Goal: Entertainment & Leisure: Consume media (video, audio)

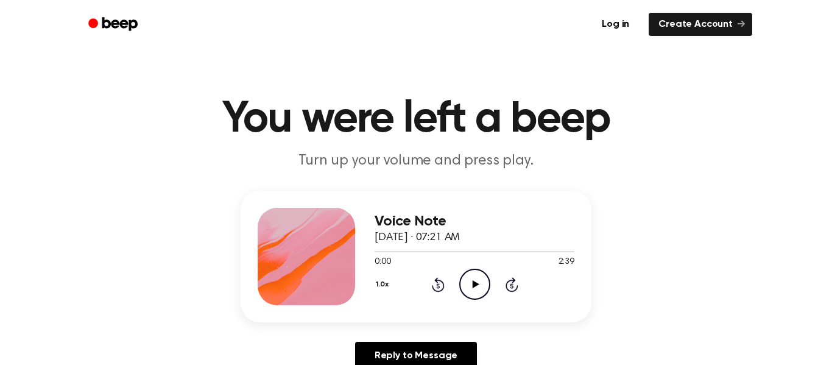
click at [477, 280] on icon "Play Audio" at bounding box center [474, 284] width 31 height 31
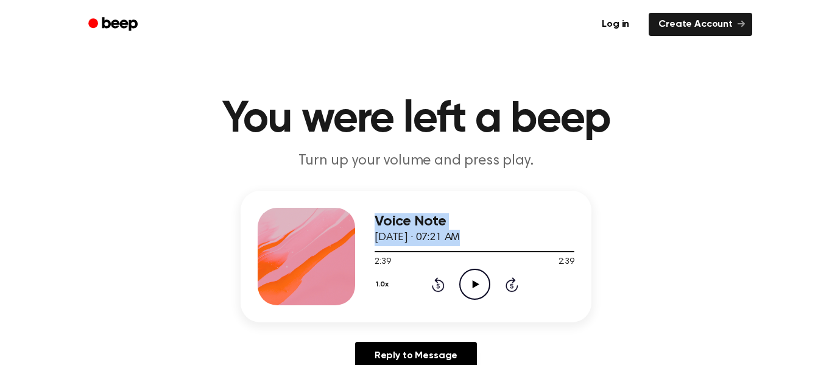
drag, startPoint x: 571, startPoint y: 256, endPoint x: 295, endPoint y: 270, distance: 276.9
click at [295, 270] on div "Voice Note [DATE] · 07:21 AM 2:39 2:39 Your browser does not support the [objec…" at bounding box center [416, 257] width 351 height 132
click at [467, 261] on div "2:39 2:39" at bounding box center [475, 262] width 200 height 13
drag, startPoint x: 551, startPoint y: 258, endPoint x: 422, endPoint y: 236, distance: 131.5
click at [422, 236] on div "Voice Note [DATE] · 07:21 AM 2:39 2:39 Your browser does not support the [objec…" at bounding box center [475, 256] width 200 height 97
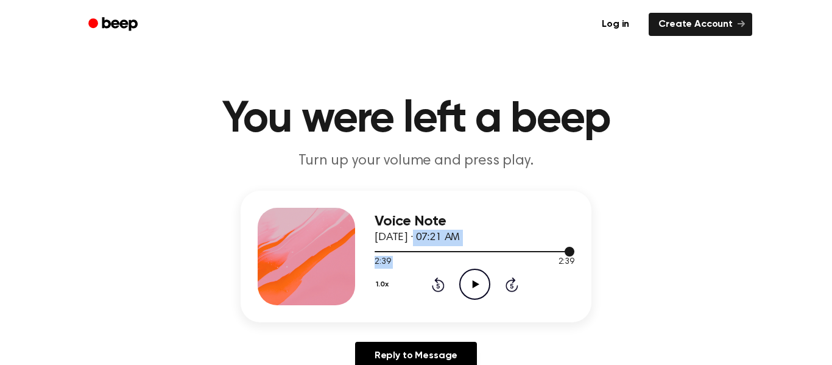
click at [414, 253] on div at bounding box center [475, 251] width 200 height 10
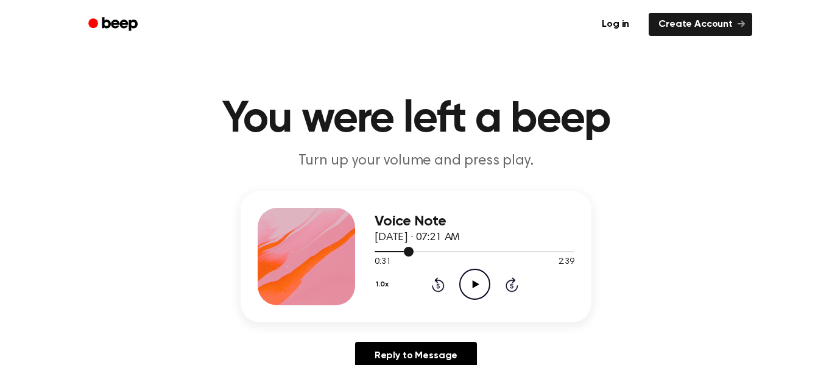
click at [399, 252] on div at bounding box center [394, 251] width 39 height 1
click at [395, 252] on span at bounding box center [394, 252] width 10 height 10
click at [372, 253] on div "Voice Note [DATE] · 07:21 AM 0:15 2:39 Your browser does not support the [objec…" at bounding box center [416, 257] width 351 height 132
click at [381, 252] on div at bounding box center [385, 251] width 20 height 1
click at [381, 252] on span at bounding box center [377, 252] width 10 height 10
